Goal: Task Accomplishment & Management: Use online tool/utility

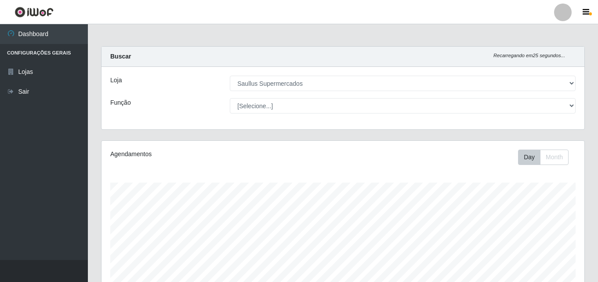
select select "423"
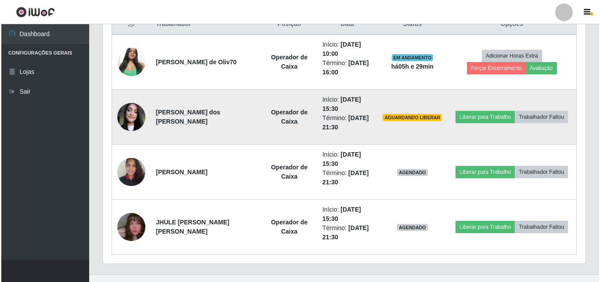
scroll to position [365, 0]
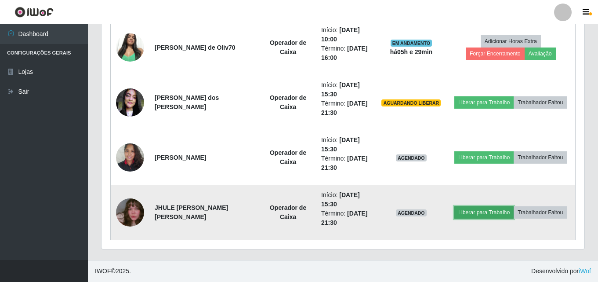
click at [495, 212] on button "Liberar para Trabalho" at bounding box center [483, 212] width 59 height 12
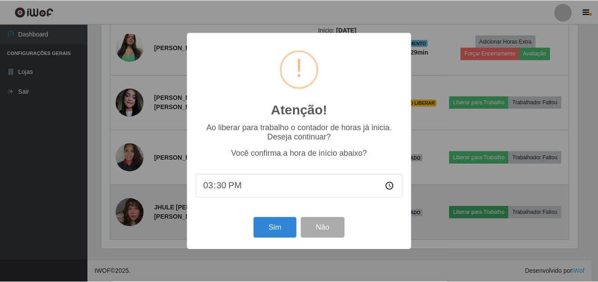
scroll to position [182, 479]
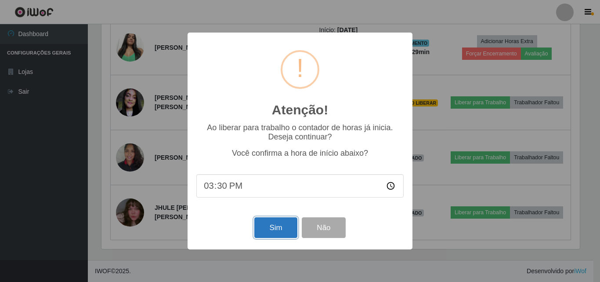
click at [271, 228] on button "Sim" at bounding box center [275, 227] width 43 height 21
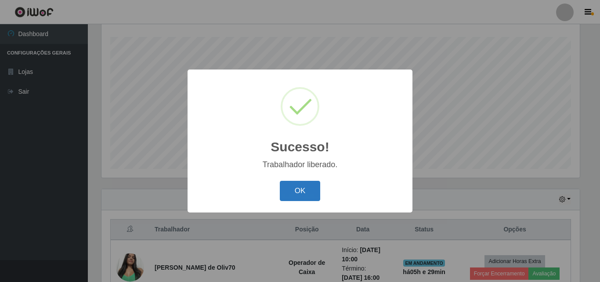
click at [304, 196] on button "OK" at bounding box center [300, 191] width 41 height 21
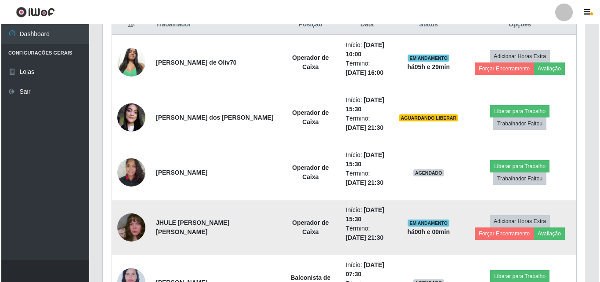
scroll to position [365, 0]
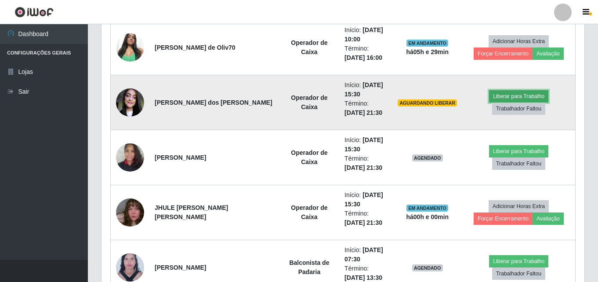
click at [489, 102] on button "Liberar para Trabalho" at bounding box center [518, 96] width 59 height 12
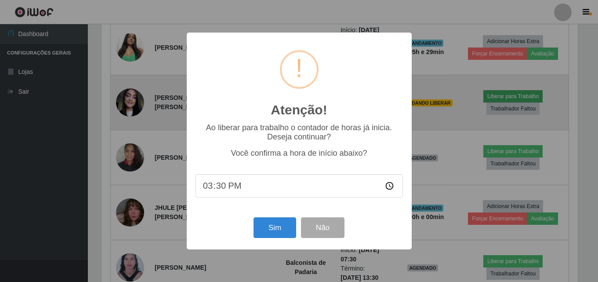
scroll to position [182, 479]
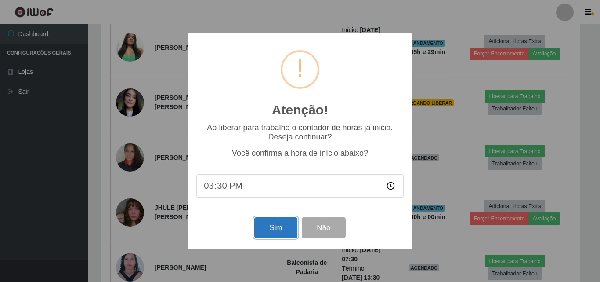
click at [279, 236] on button "Sim" at bounding box center [275, 227] width 43 height 21
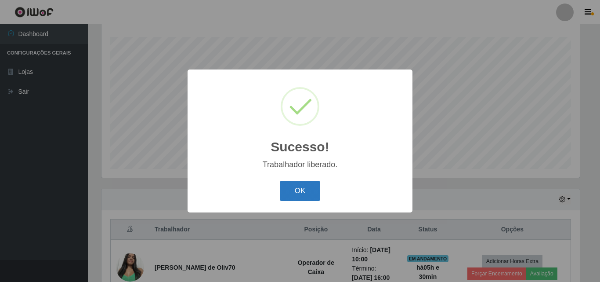
click at [302, 196] on button "OK" at bounding box center [300, 191] width 41 height 21
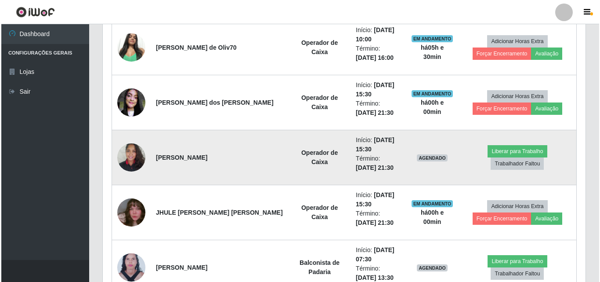
scroll to position [409, 0]
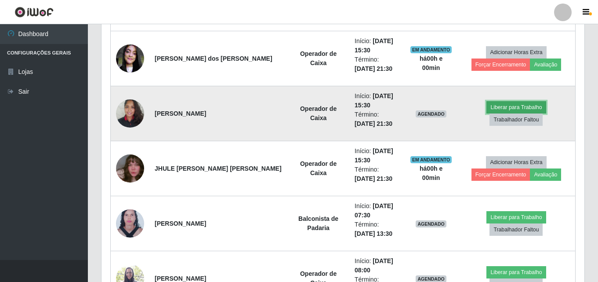
click at [486, 112] on button "Liberar para Trabalho" at bounding box center [515, 107] width 59 height 12
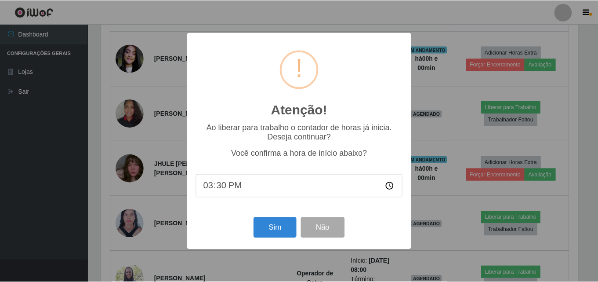
scroll to position [182, 479]
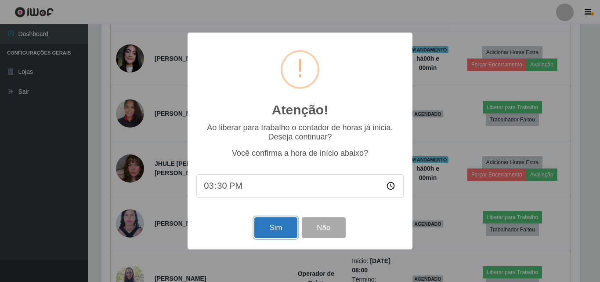
click at [272, 230] on button "Sim" at bounding box center [275, 227] width 43 height 21
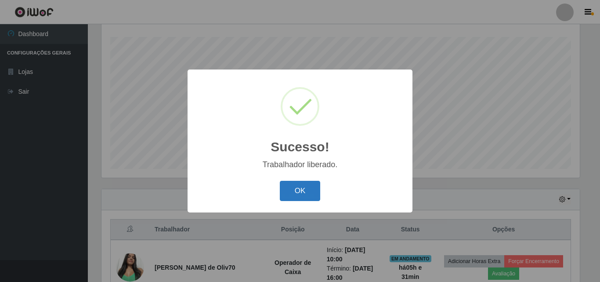
click at [306, 186] on button "OK" at bounding box center [300, 191] width 41 height 21
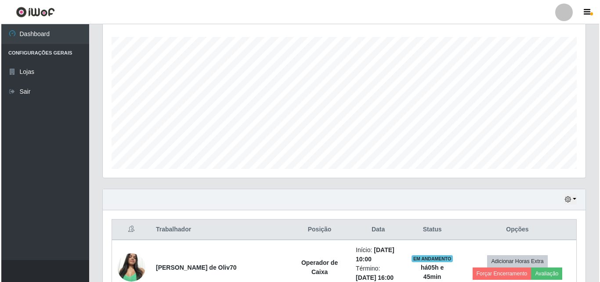
scroll to position [233, 0]
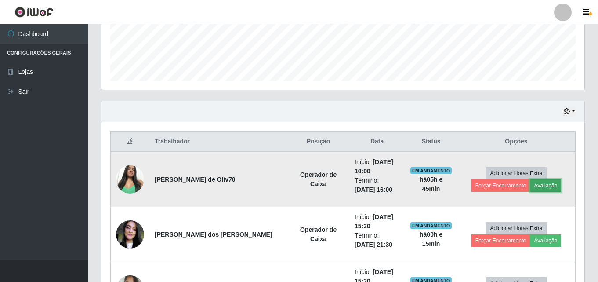
click at [530, 181] on button "Avaliação" at bounding box center [545, 185] width 31 height 12
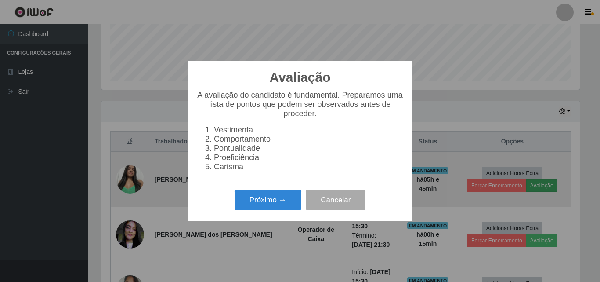
scroll to position [182, 479]
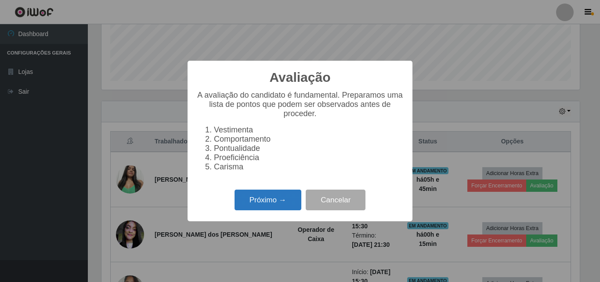
click at [267, 201] on button "Próximo →" at bounding box center [268, 199] width 67 height 21
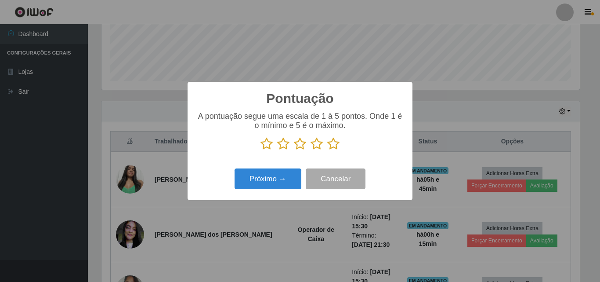
scroll to position [439218, 438922]
click at [334, 145] on icon at bounding box center [333, 143] width 12 height 13
click at [327, 150] on input "radio" at bounding box center [327, 150] width 0 height 0
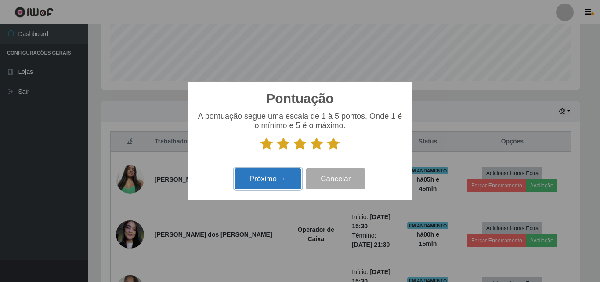
click at [286, 176] on button "Próximo →" at bounding box center [268, 178] width 67 height 21
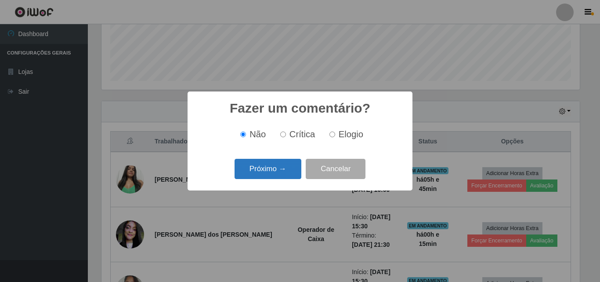
click at [287, 176] on button "Próximo →" at bounding box center [268, 169] width 67 height 21
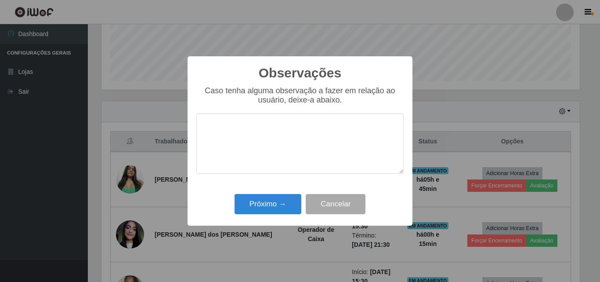
click at [283, 157] on textarea at bounding box center [299, 143] width 207 height 60
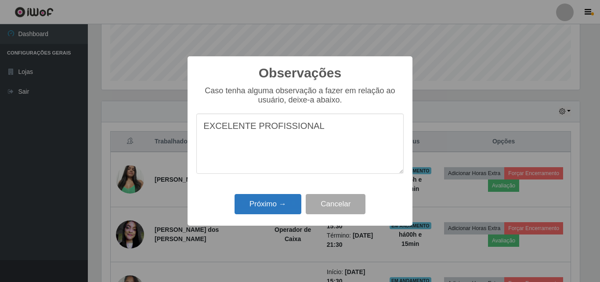
type textarea "EXCELENTE PROFISSIONAL"
click at [284, 200] on button "Próximo →" at bounding box center [268, 204] width 67 height 21
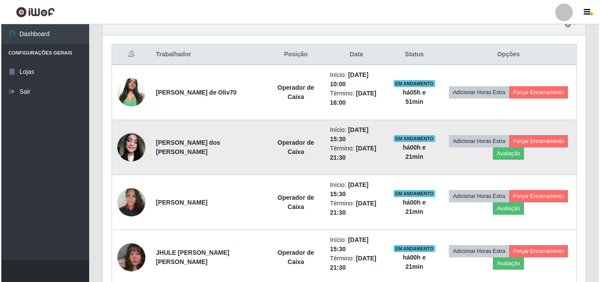
scroll to position [321, 0]
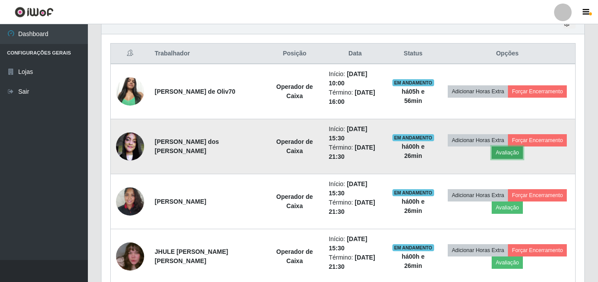
click at [513, 150] on button "Avaliação" at bounding box center [507, 152] width 31 height 12
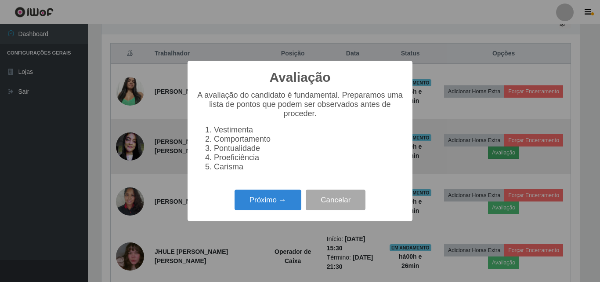
scroll to position [182, 479]
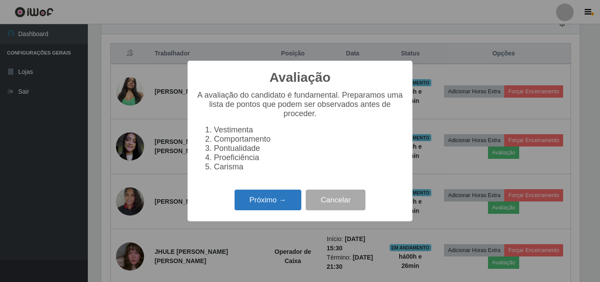
click at [265, 207] on button "Próximo →" at bounding box center [268, 199] width 67 height 21
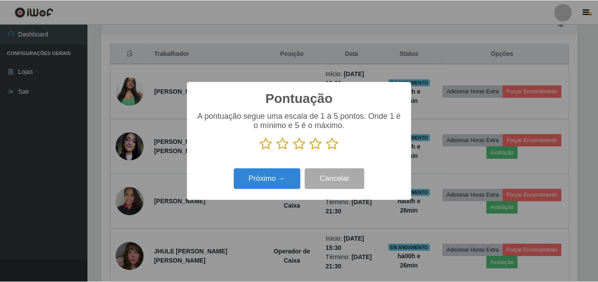
scroll to position [439218, 438922]
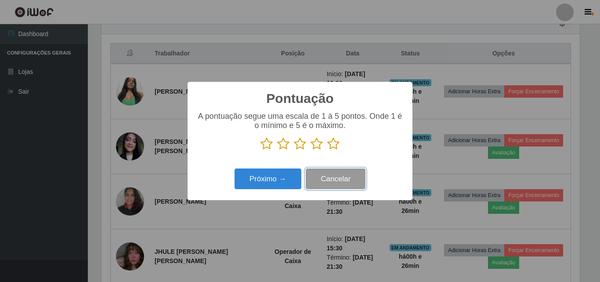
click at [344, 172] on button "Cancelar" at bounding box center [336, 178] width 60 height 21
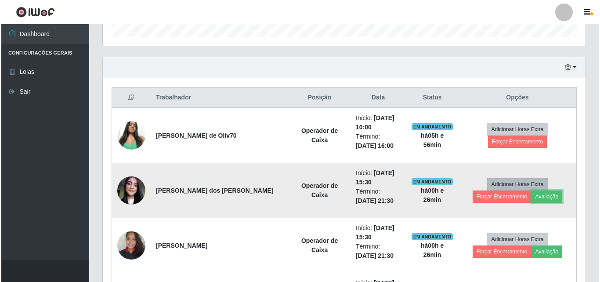
scroll to position [321, 0]
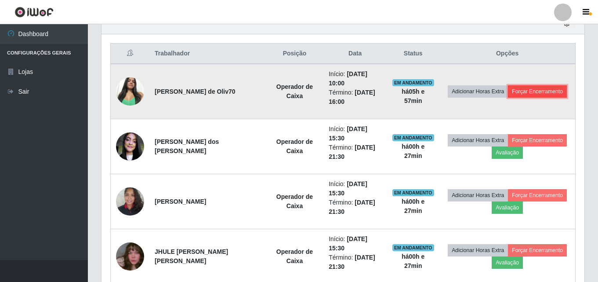
click at [530, 92] on button "Forçar Encerramento" at bounding box center [537, 91] width 59 height 12
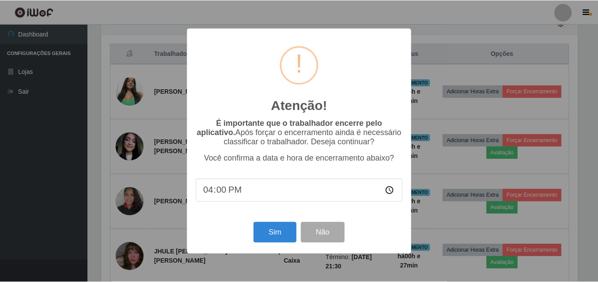
scroll to position [182, 479]
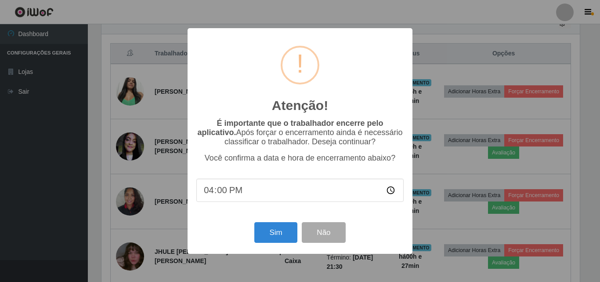
click at [533, 91] on div "Atenção! × É importante que o trabalhador encerre pelo aplicativo. Após forçar …" at bounding box center [300, 141] width 600 height 282
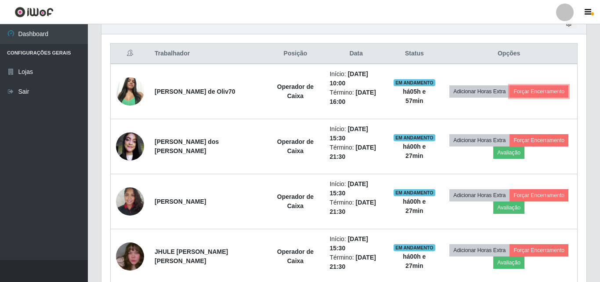
scroll to position [182, 483]
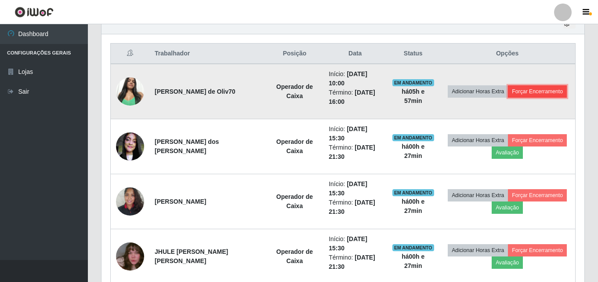
click at [534, 90] on button "Forçar Encerramento" at bounding box center [537, 91] width 59 height 12
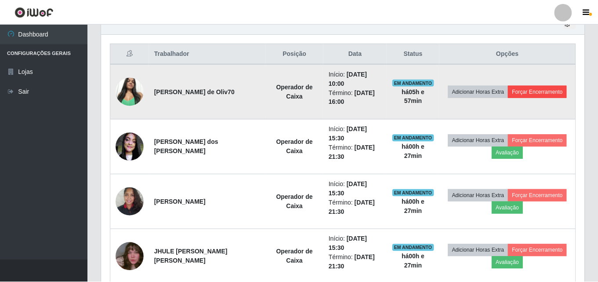
scroll to position [182, 479]
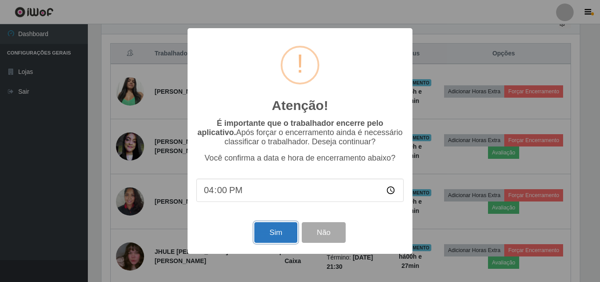
click at [270, 226] on button "Sim" at bounding box center [275, 232] width 43 height 21
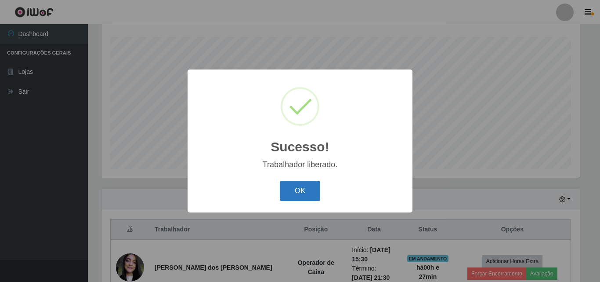
click at [290, 189] on button "OK" at bounding box center [300, 191] width 41 height 21
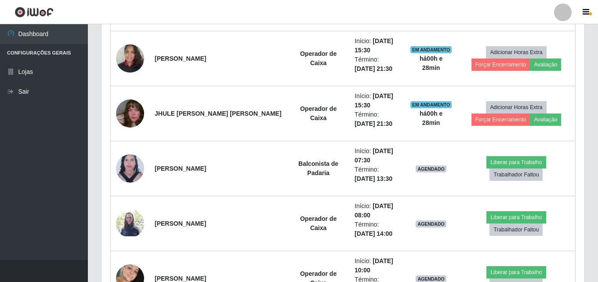
scroll to position [310, 0]
